Goal: Information Seeking & Learning: Learn about a topic

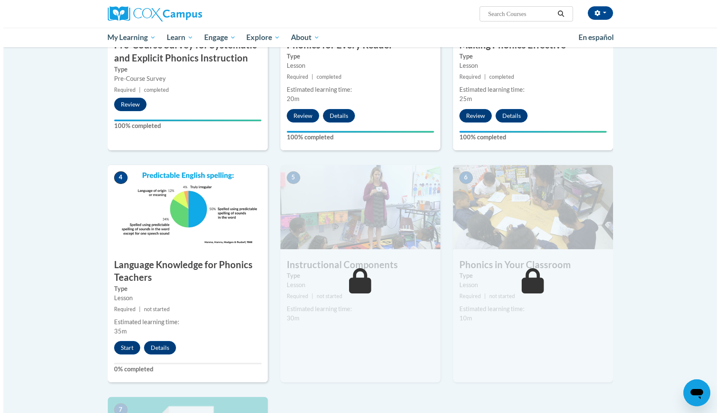
scroll to position [276, 0]
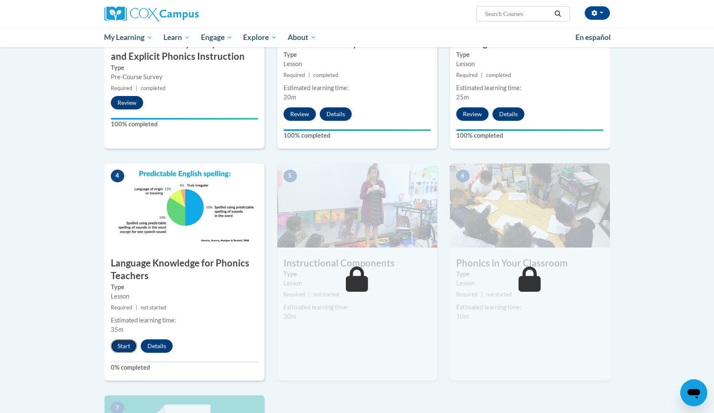
click at [118, 347] on button "Start" at bounding box center [124, 346] width 26 height 13
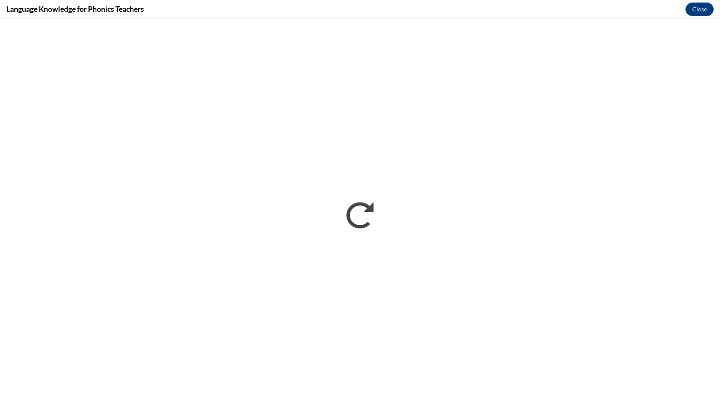
scroll to position [0, 0]
